Goal: Task Accomplishment & Management: Complete application form

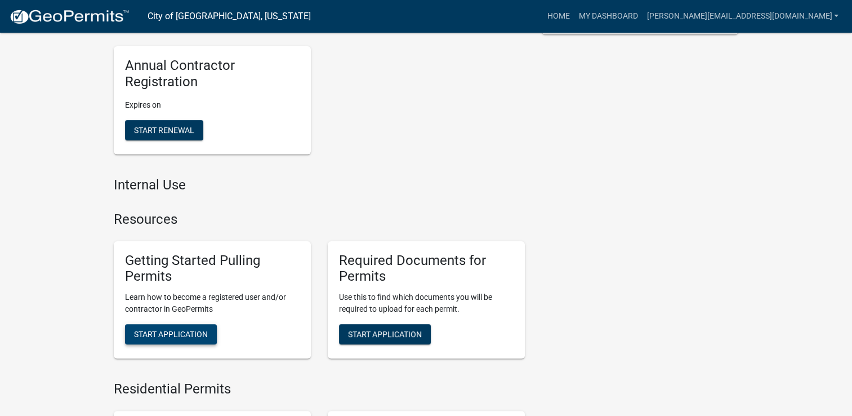
scroll to position [279, 0]
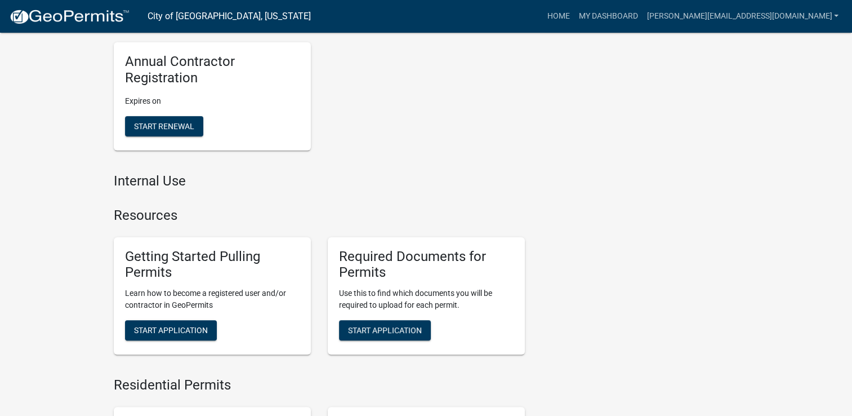
click at [226, 157] on div "Annual Contractor Registration Expires on Start Renewal" at bounding box center [212, 96] width 214 height 126
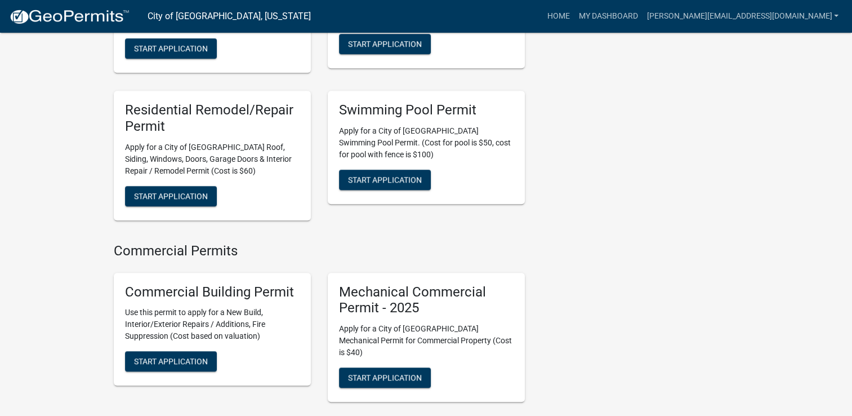
scroll to position [890, 0]
click at [195, 191] on span "Start Application" at bounding box center [171, 195] width 74 height 9
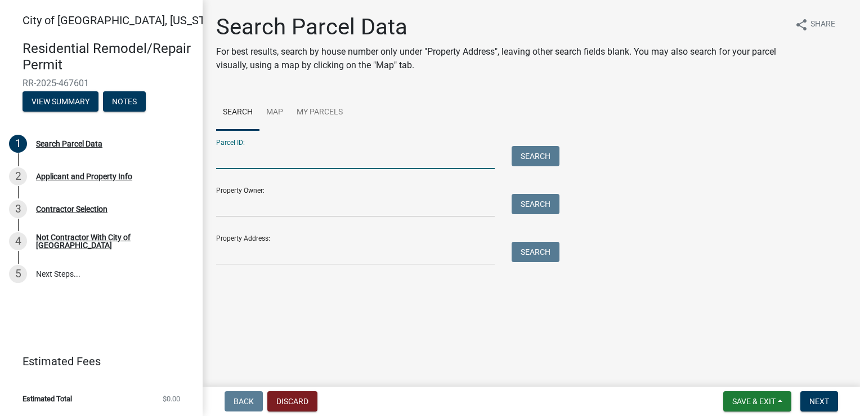
click at [255, 160] on input "Parcel ID:" at bounding box center [355, 157] width 279 height 23
click at [320, 154] on input "Parcel ID:" at bounding box center [355, 157] width 279 height 23
click at [316, 157] on input "Parcel ID:" at bounding box center [355, 157] width 279 height 23
type input "813 19th st s"
click at [525, 163] on button "Search" at bounding box center [536, 156] width 48 height 20
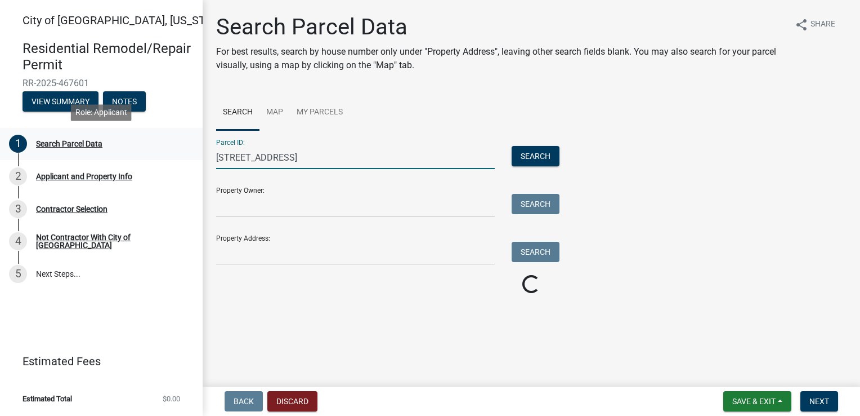
drag, startPoint x: 289, startPoint y: 155, endPoint x: 147, endPoint y: 154, distance: 141.9
click at [147, 154] on div "City of New Ulm, Minnesota Residential Remodel/Repair Permit RR-2025-467601 Vie…" at bounding box center [430, 208] width 860 height 416
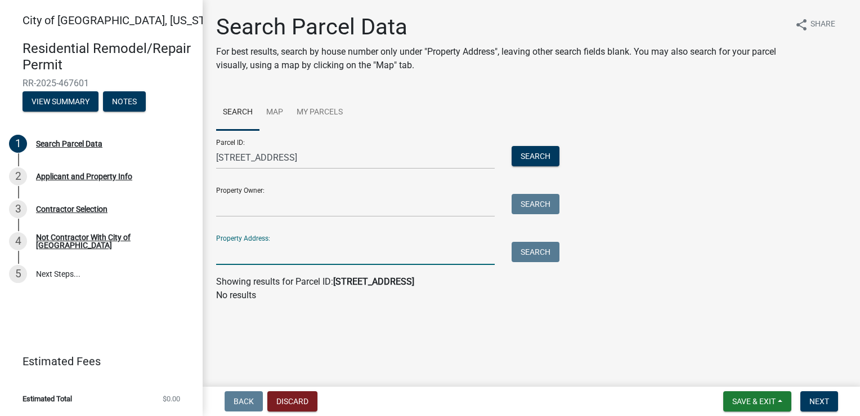
click at [239, 252] on input "Property Address:" at bounding box center [355, 253] width 279 height 23
paste input "813 19th st s"
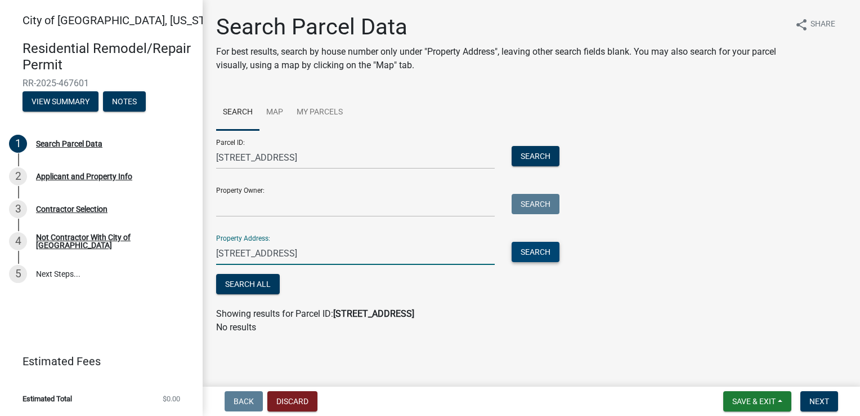
type input "813 19th st s"
click at [515, 252] on button "Search" at bounding box center [536, 252] width 48 height 20
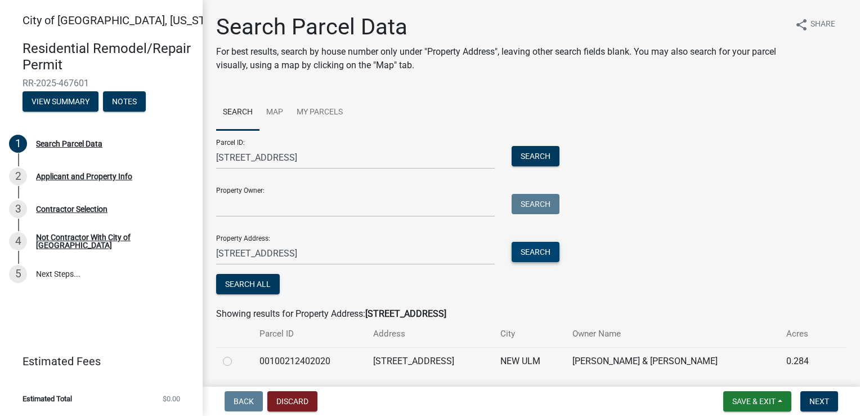
scroll to position [36, 0]
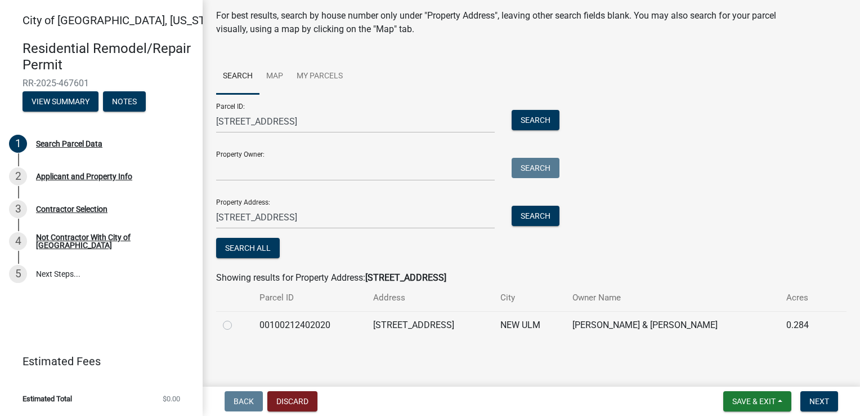
click at [236, 318] on label at bounding box center [236, 318] width 0 height 0
click at [236, 323] on input "radio" at bounding box center [239, 321] width 7 height 7
radio input "true"
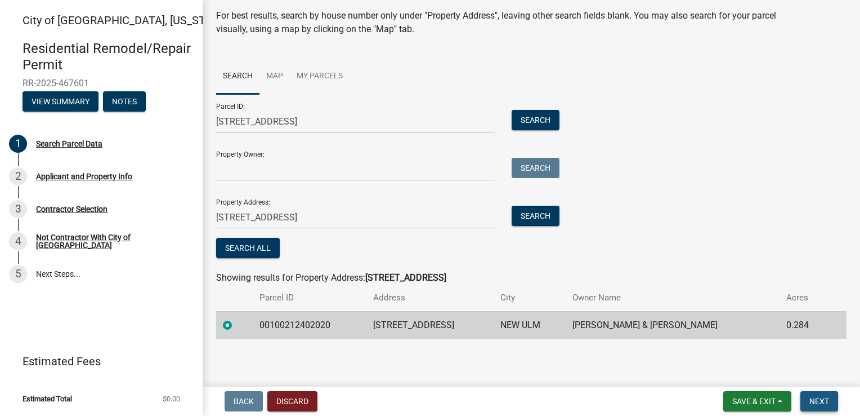
click at [809, 399] on button "Next" at bounding box center [820, 401] width 38 height 20
click at [821, 396] on span "Next" at bounding box center [820, 400] width 20 height 9
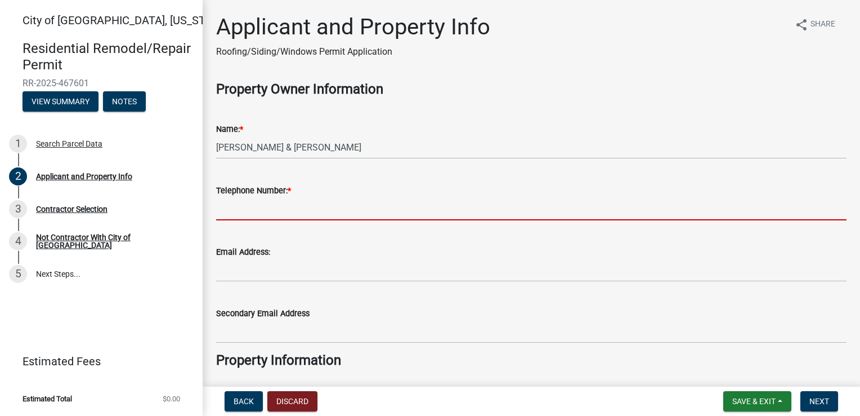
click at [271, 211] on input "Telephone Number: *" at bounding box center [531, 208] width 631 height 23
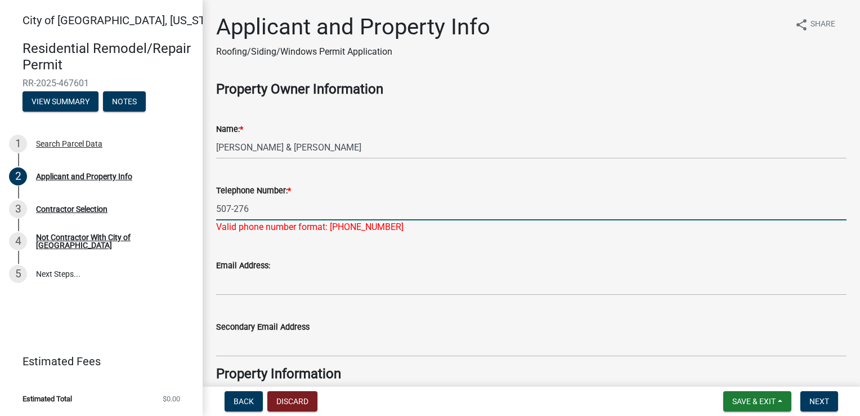
click at [264, 215] on input "507-276" at bounding box center [531, 208] width 631 height 23
type input "[PHONE_NUMBER]"
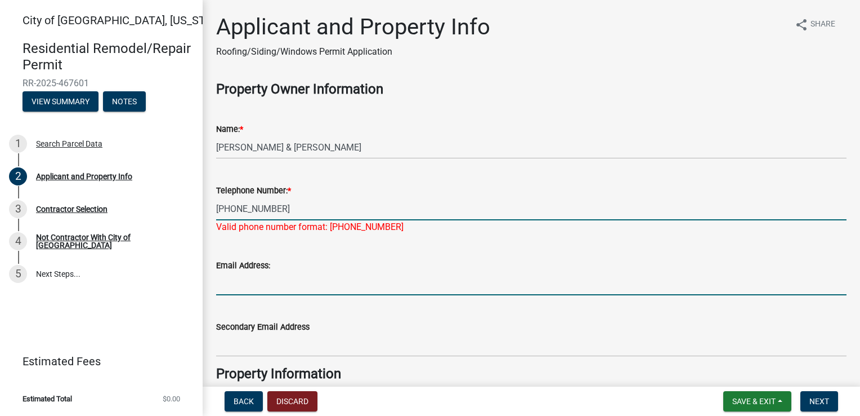
click at [269, 289] on wm-data-entity-input "Email Address:" at bounding box center [531, 273] width 631 height 61
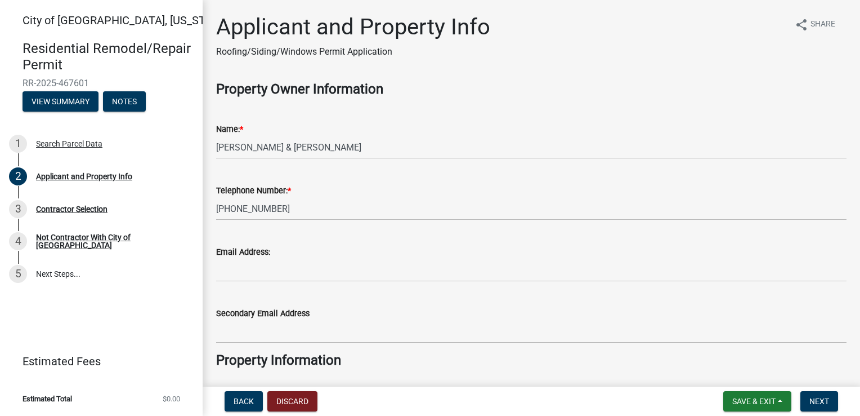
click at [450, 61] on div "Applicant and Property Info Roofing/Siding/Windows Permit Application" at bounding box center [353, 41] width 274 height 54
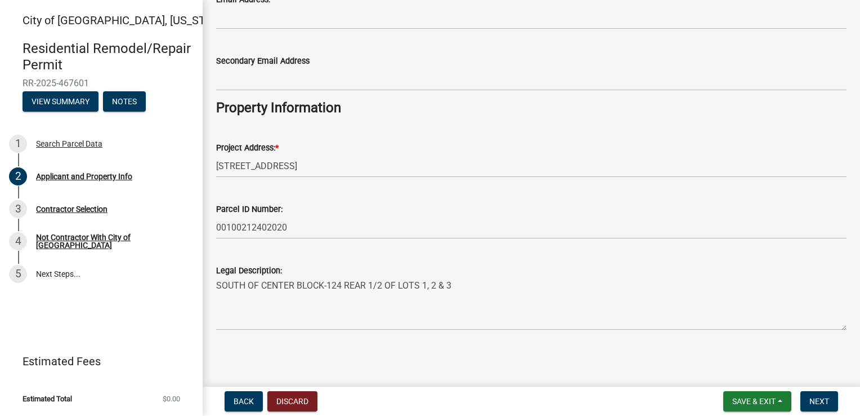
scroll to position [253, 0]
click at [814, 391] on button "Next" at bounding box center [820, 401] width 38 height 20
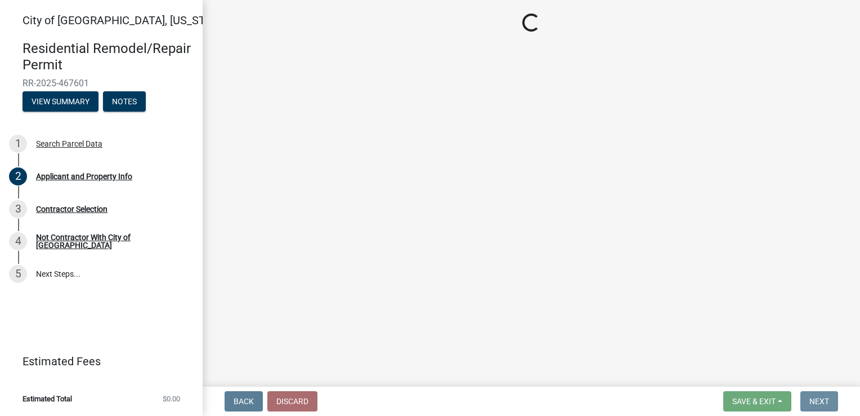
scroll to position [0, 0]
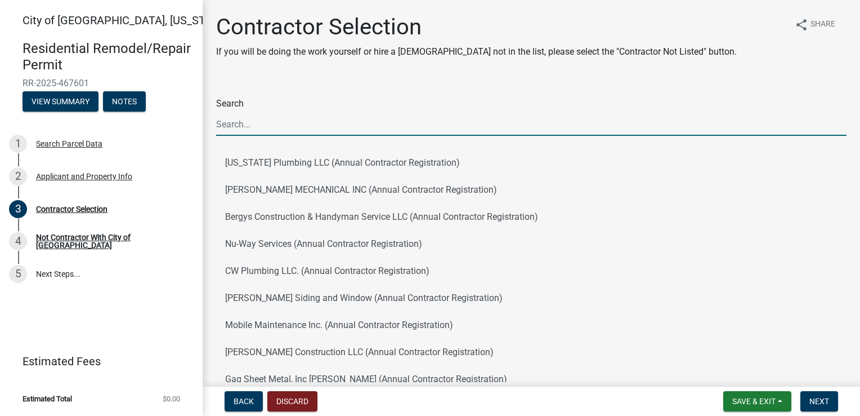
click at [238, 125] on input "Search" at bounding box center [531, 124] width 631 height 23
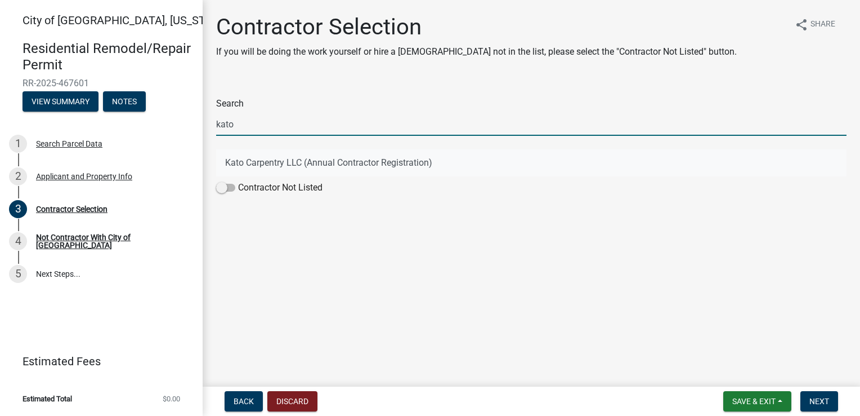
type input "kato"
click at [271, 164] on button "Kato Carpentry LLC (Annual Contractor Registration)" at bounding box center [531, 162] width 631 height 27
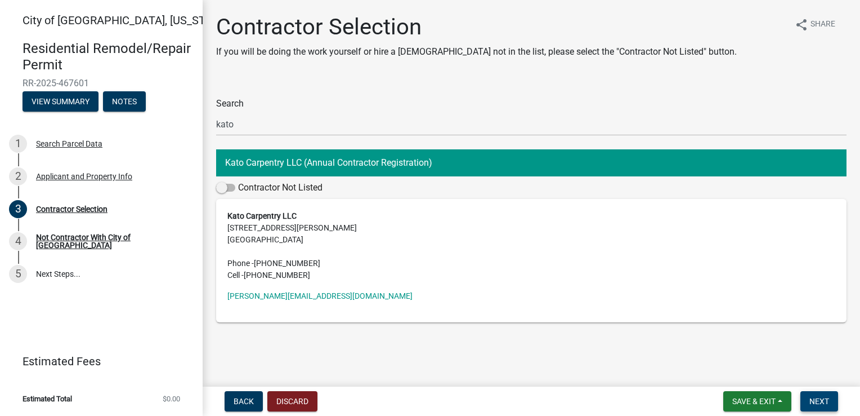
click at [817, 398] on span "Next" at bounding box center [820, 400] width 20 height 9
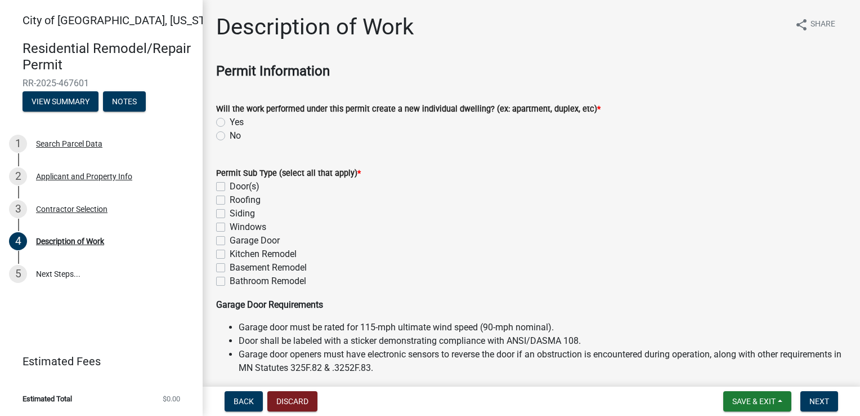
click at [230, 136] on label "No" at bounding box center [235, 136] width 11 height 14
click at [230, 136] on input "No" at bounding box center [233, 132] width 7 height 7
radio input "true"
click at [230, 213] on label "Siding" at bounding box center [242, 214] width 25 height 14
click at [230, 213] on input "Siding" at bounding box center [233, 210] width 7 height 7
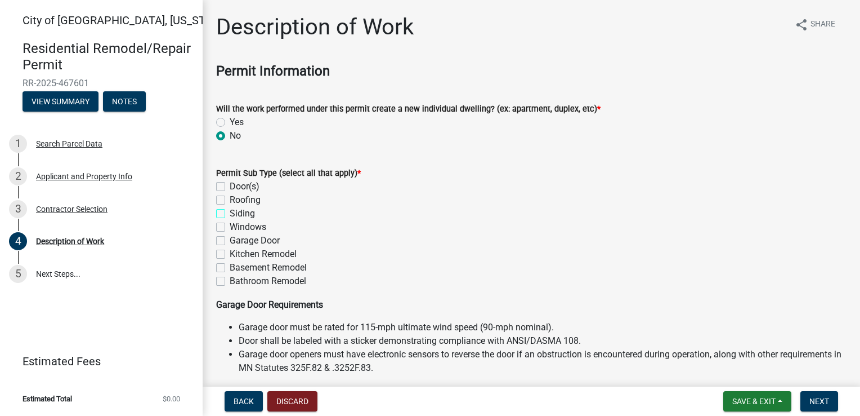
checkbox input "true"
checkbox input "false"
checkbox input "true"
checkbox input "false"
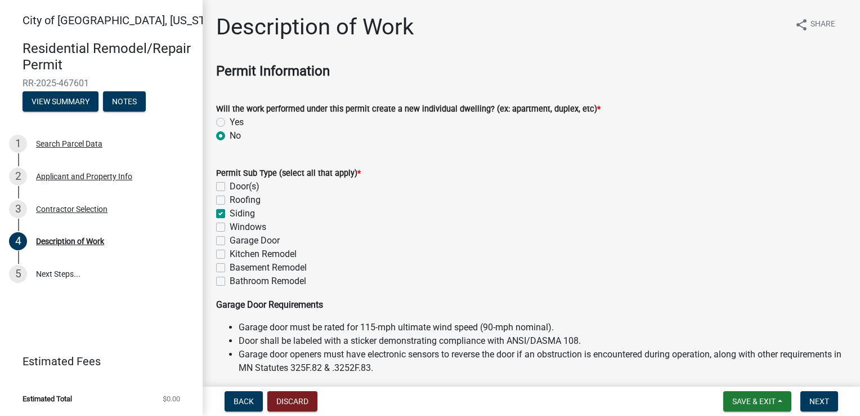
checkbox input "false"
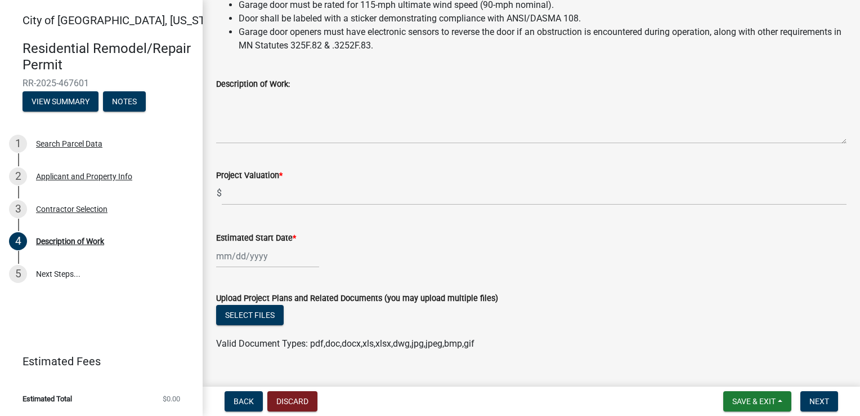
scroll to position [344, 0]
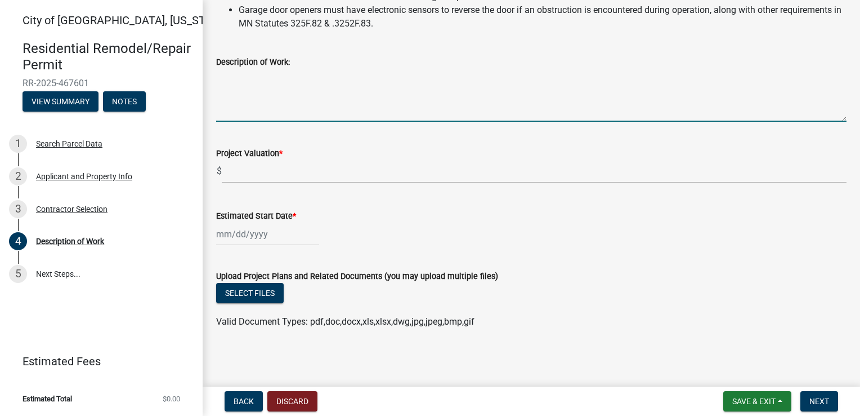
click at [273, 110] on textarea "Description of Work:" at bounding box center [531, 95] width 631 height 53
type textarea "Partial siding replacement and gutters"
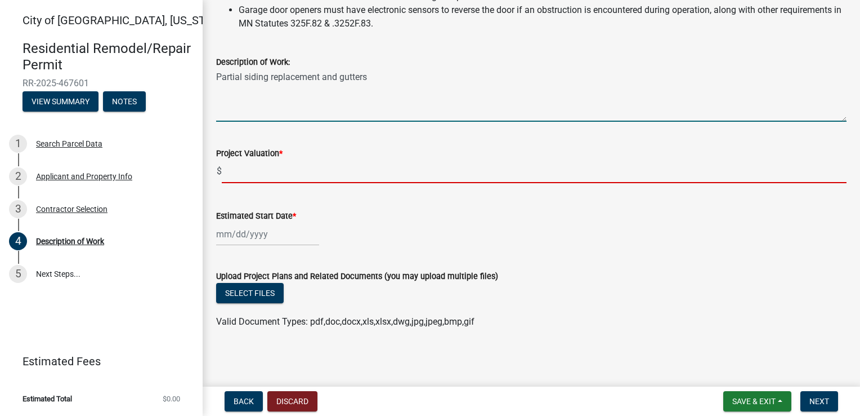
click at [300, 172] on input "text" at bounding box center [534, 171] width 625 height 23
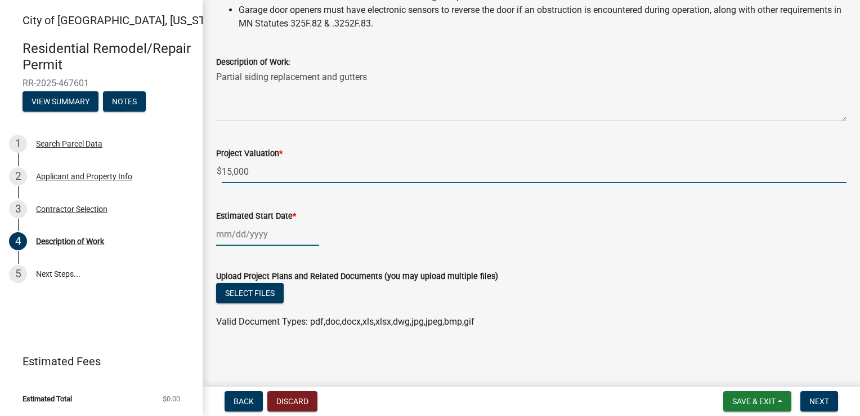
type input "15000"
click at [252, 235] on div at bounding box center [267, 233] width 103 height 23
select select "8"
select select "2025"
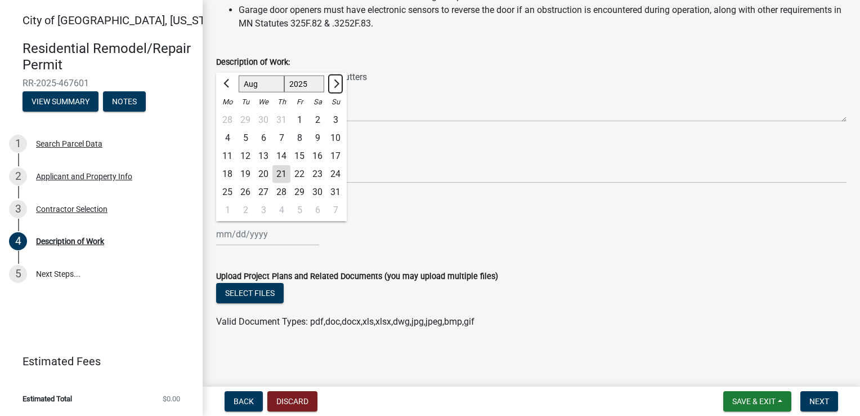
click at [337, 83] on span "Next month" at bounding box center [335, 83] width 8 height 8
select select "9"
click at [248, 121] on div "2" at bounding box center [245, 120] width 18 height 18
type input "[DATE]"
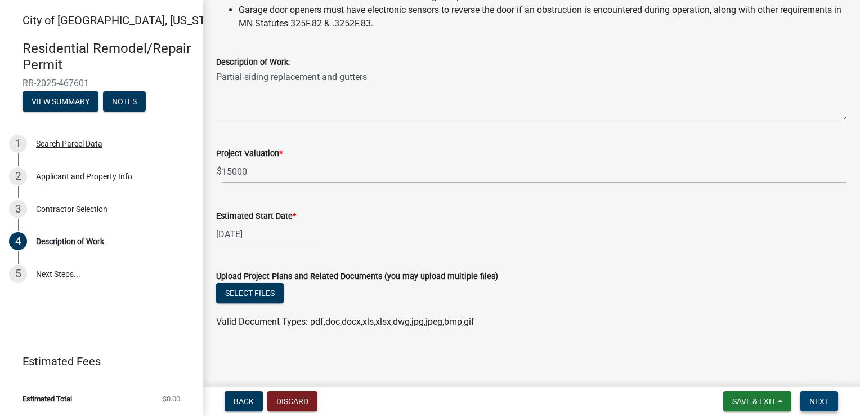
click at [824, 401] on span "Next" at bounding box center [820, 400] width 20 height 9
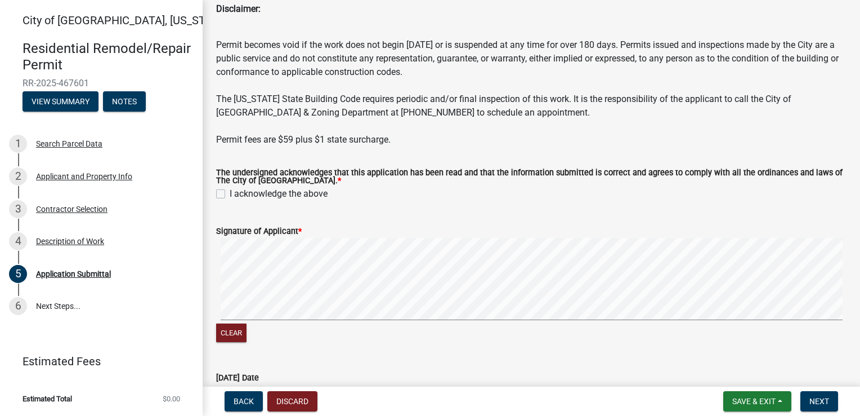
scroll to position [96, 0]
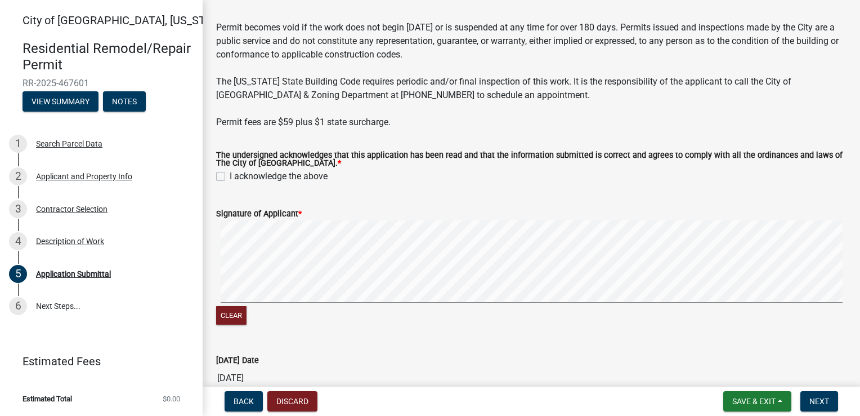
click at [230, 179] on label "I acknowledge the above" at bounding box center [279, 176] width 98 height 14
click at [230, 177] on input "I acknowledge the above" at bounding box center [233, 172] width 7 height 7
checkbox input "true"
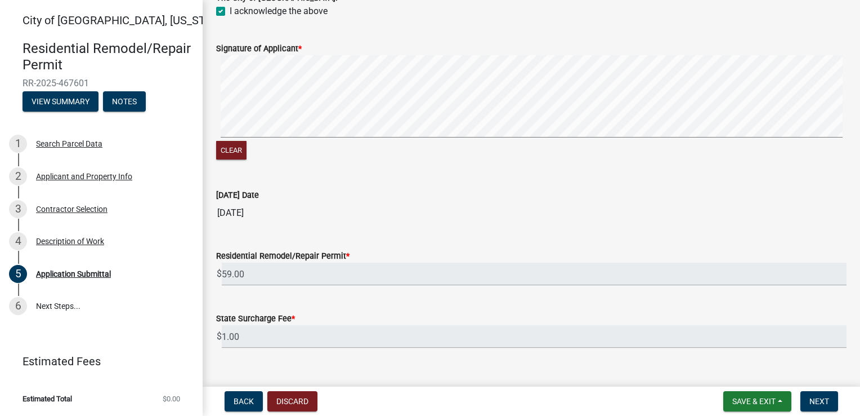
scroll to position [290, 0]
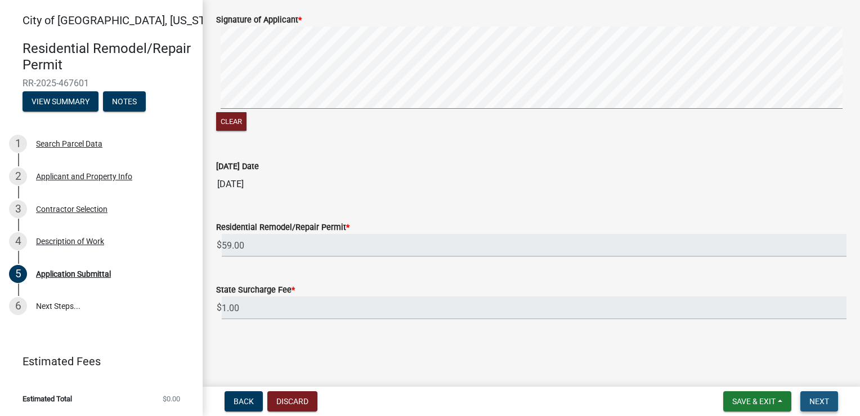
click at [833, 404] on button "Next" at bounding box center [820, 401] width 38 height 20
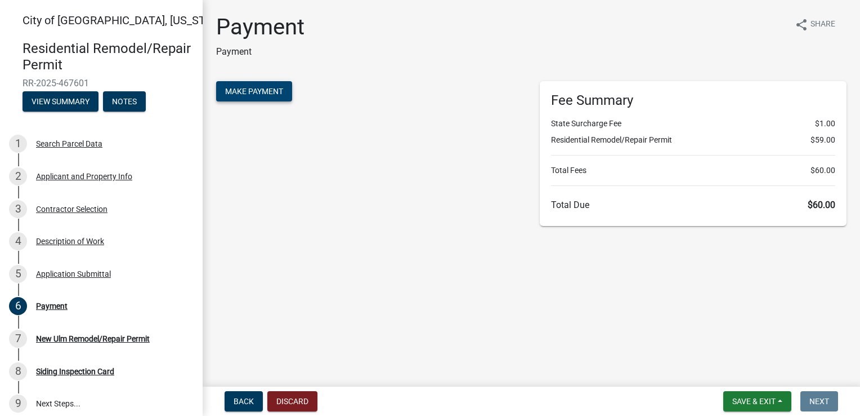
click at [243, 85] on button "Make Payment" at bounding box center [254, 91] width 76 height 20
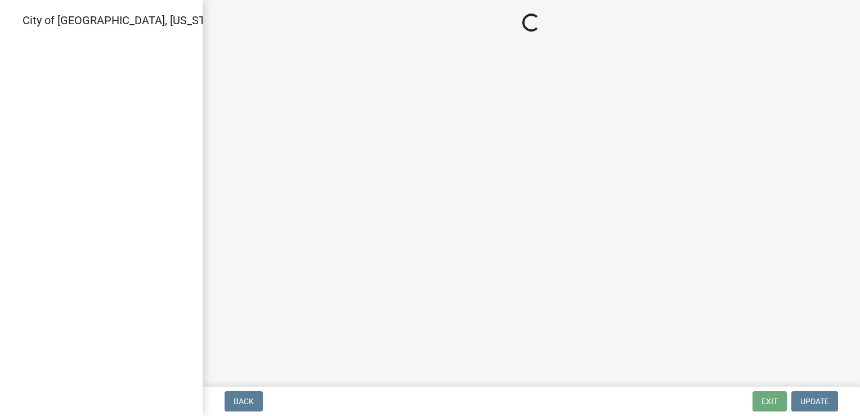
click at [784, 175] on main "Loading..." at bounding box center [532, 191] width 658 height 382
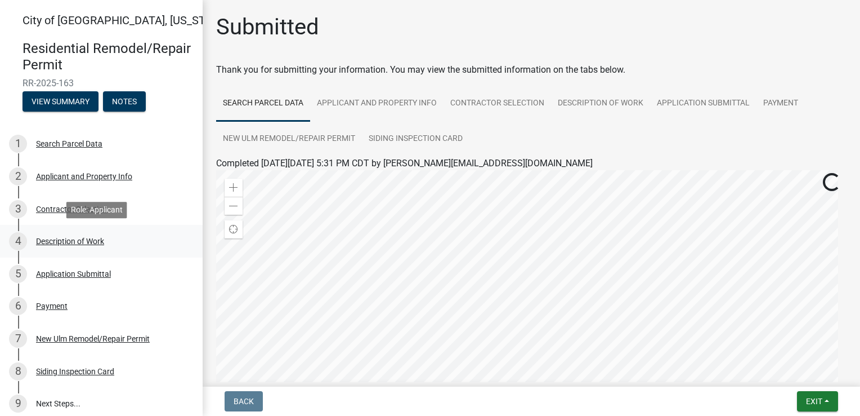
scroll to position [141, 0]
